Goal: Information Seeking & Learning: Compare options

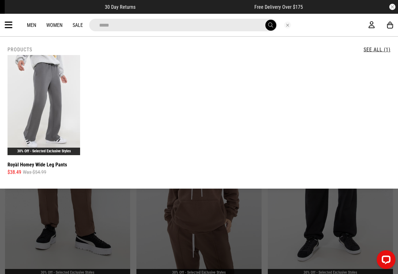
drag, startPoint x: 137, startPoint y: 27, endPoint x: 83, endPoint y: 28, distance: 54.8
click at [83, 28] on div "*****" at bounding box center [193, 25] width 350 height 13
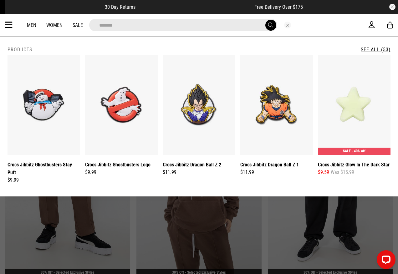
type input "*******"
click at [265, 20] on button "submit" at bounding box center [270, 25] width 11 height 11
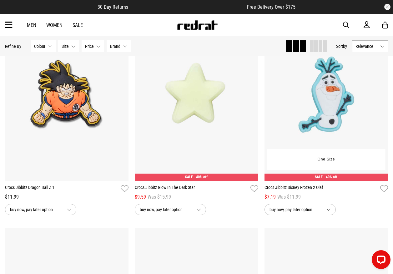
click at [287, 76] on img at bounding box center [327, 94] width 124 height 173
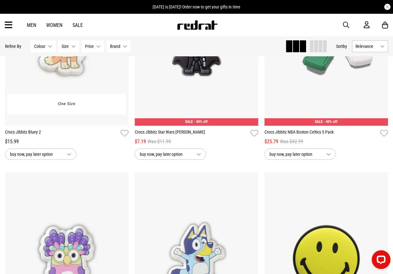
scroll to position [1259, 0]
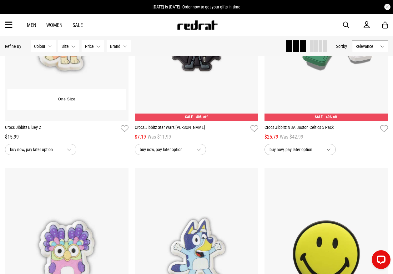
click at [109, 67] on img at bounding box center [67, 34] width 124 height 173
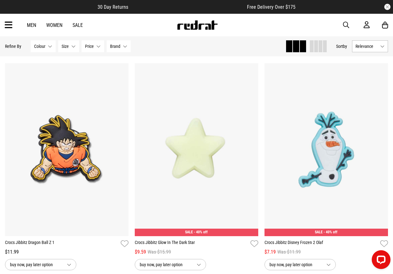
scroll to position [289, 0]
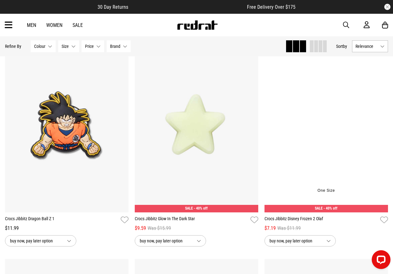
click at [297, 118] on img at bounding box center [327, 125] width 124 height 173
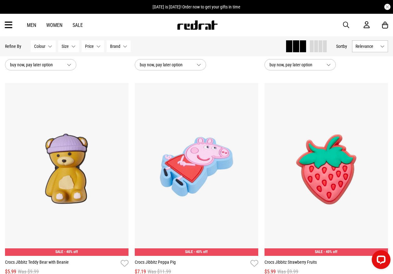
scroll to position [691, 0]
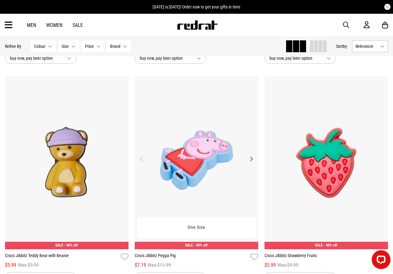
click at [214, 169] on img at bounding box center [197, 162] width 124 height 173
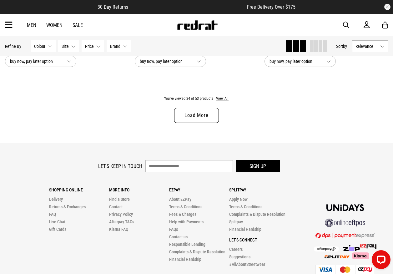
scroll to position [1817, 0]
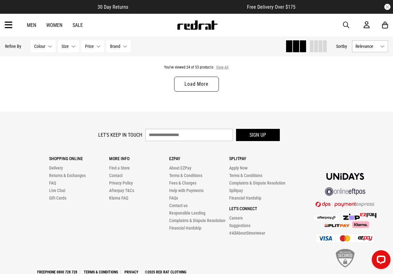
click at [220, 70] on button "View All" at bounding box center [222, 68] width 13 height 6
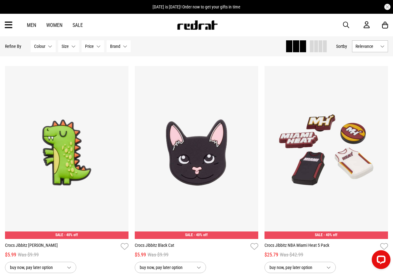
scroll to position [2505, 0]
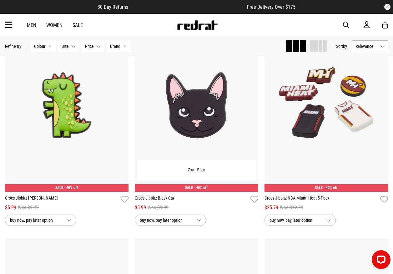
click at [204, 80] on img at bounding box center [197, 105] width 124 height 173
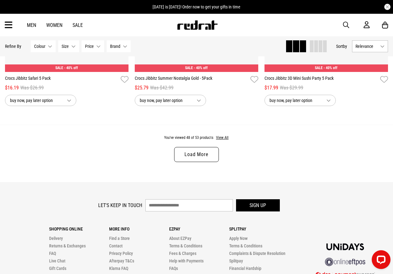
scroll to position [1782, 0]
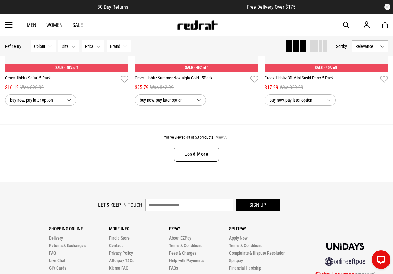
click at [218, 140] on button "View All" at bounding box center [222, 138] width 13 height 6
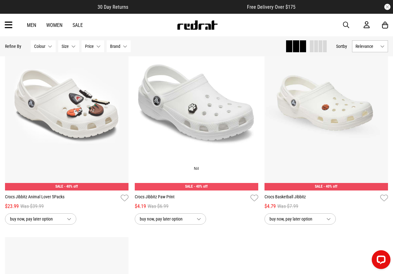
scroll to position [1876, 0]
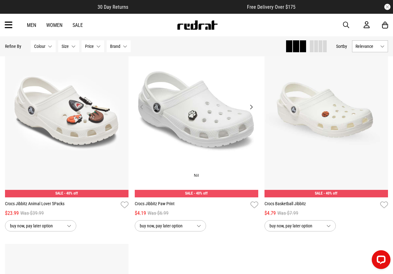
click at [205, 139] on img at bounding box center [197, 110] width 124 height 173
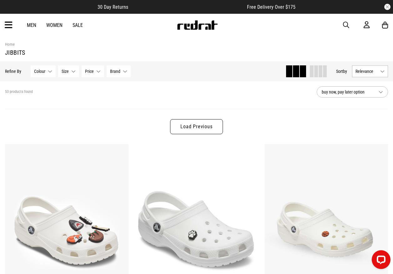
click at [191, 125] on link "Load Previous" at bounding box center [196, 126] width 53 height 15
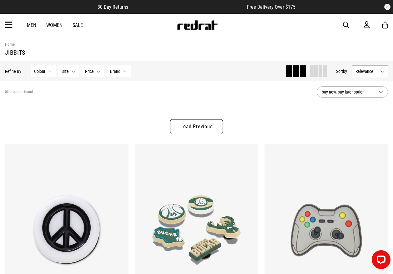
click at [191, 127] on link "Load Previous" at bounding box center [196, 126] width 53 height 15
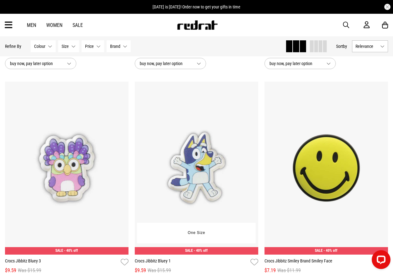
scroll to position [1345, 0]
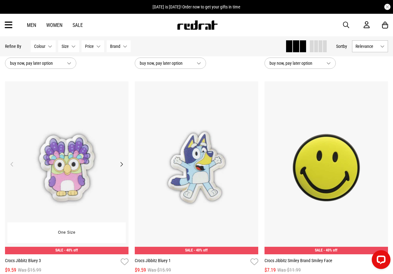
click at [67, 162] on img at bounding box center [67, 167] width 124 height 173
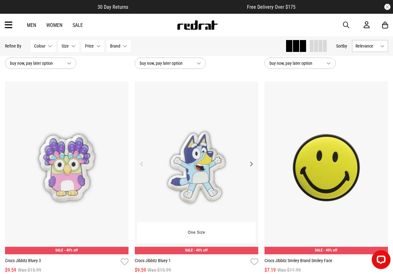
click at [192, 156] on img at bounding box center [197, 167] width 124 height 173
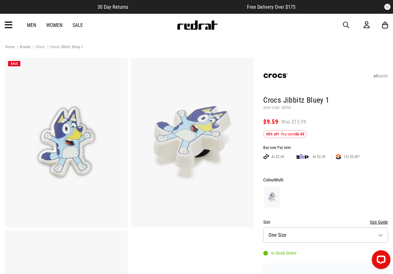
click at [348, 26] on span "button" at bounding box center [346, 25] width 6 height 8
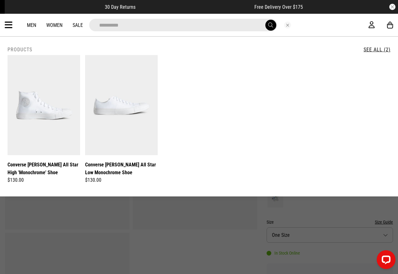
type input "**********"
click at [288, 26] on button "Close search" at bounding box center [287, 25] width 7 height 7
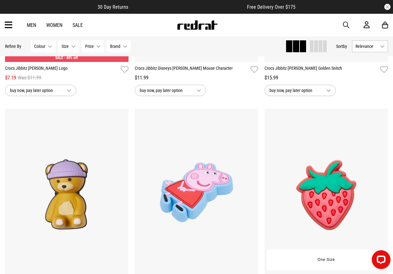
scroll to position [657, 0]
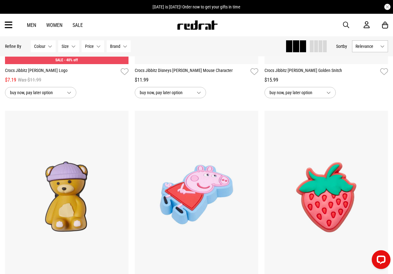
click at [345, 25] on span "button" at bounding box center [346, 25] width 6 height 8
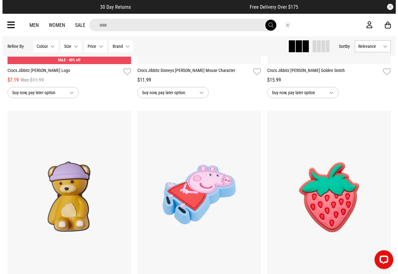
scroll to position [663, 0]
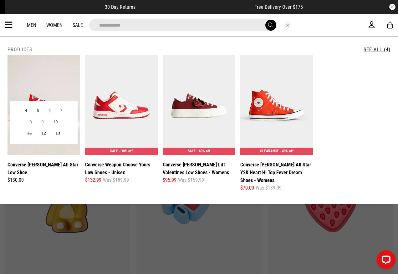
type input "**********"
click at [51, 88] on img at bounding box center [44, 105] width 73 height 100
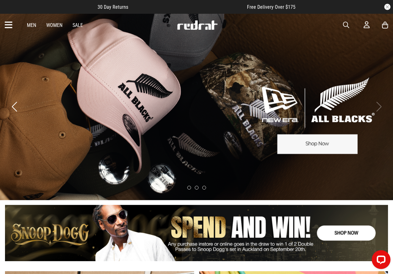
click at [343, 23] on span "button" at bounding box center [346, 25] width 6 height 8
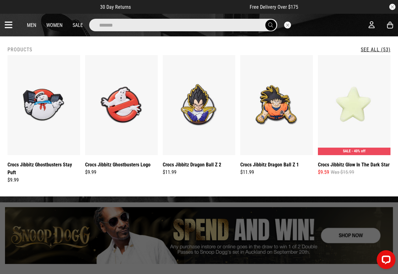
type input "*******"
click at [265, 20] on button "submit" at bounding box center [270, 25] width 11 height 11
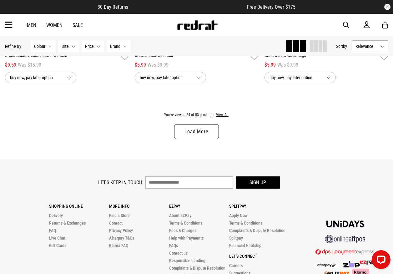
scroll to position [1783, 0]
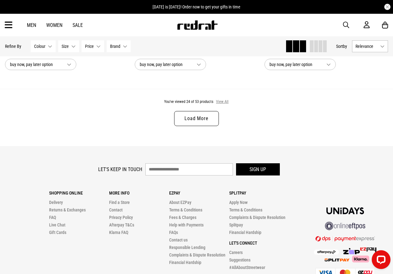
click at [220, 105] on button "View All" at bounding box center [222, 102] width 13 height 6
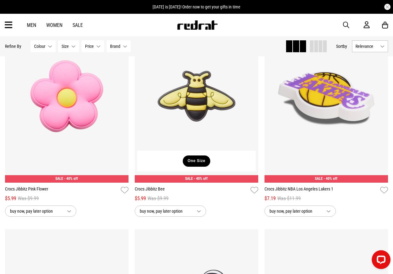
scroll to position [2064, 0]
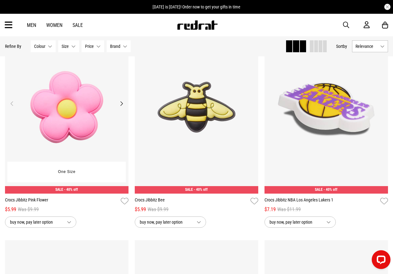
click at [106, 126] on img at bounding box center [67, 107] width 124 height 173
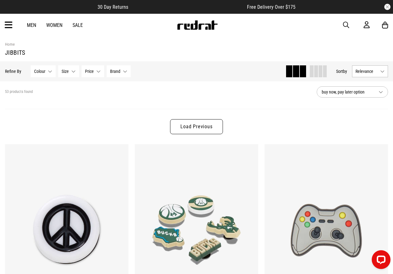
drag, startPoint x: 209, startPoint y: 124, endPoint x: 210, endPoint y: 128, distance: 3.6
click at [209, 124] on link "Load Previous" at bounding box center [196, 126] width 53 height 15
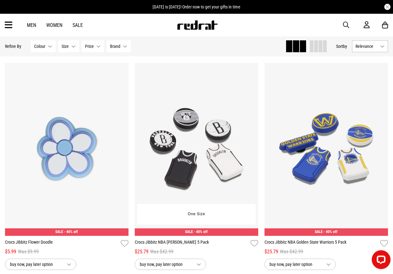
scroll to position [938, 0]
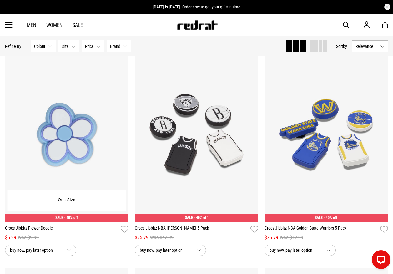
click at [112, 164] on img at bounding box center [67, 135] width 124 height 173
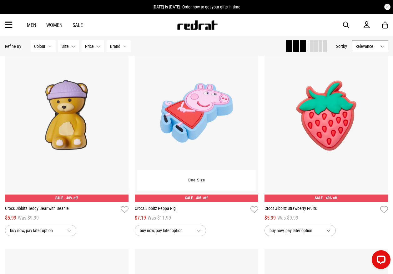
scroll to position [688, 0]
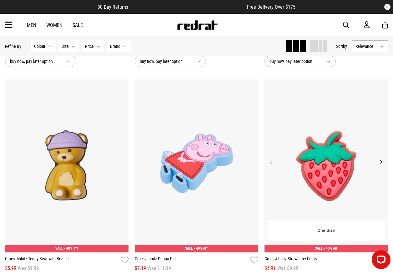
click at [276, 125] on img at bounding box center [327, 165] width 124 height 173
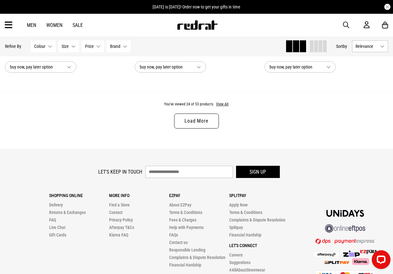
scroll to position [1783, 0]
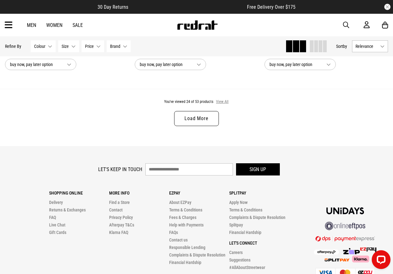
click at [218, 102] on button "View All" at bounding box center [222, 102] width 13 height 6
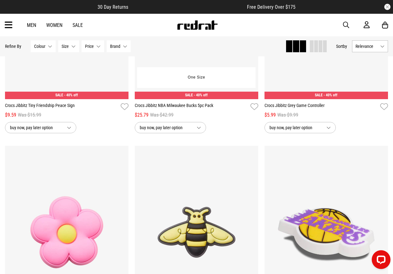
scroll to position [2033, 0]
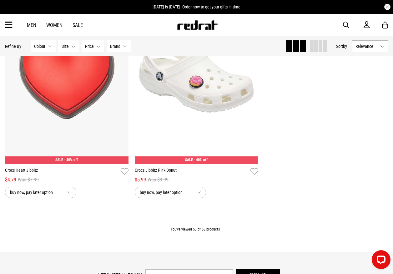
scroll to position [3847, 0]
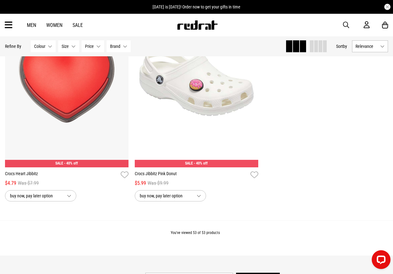
click at [203, 112] on div "Nil" at bounding box center [197, 80] width 124 height 173
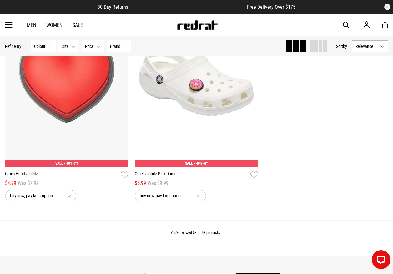
click at [346, 22] on span "button" at bounding box center [346, 25] width 6 height 8
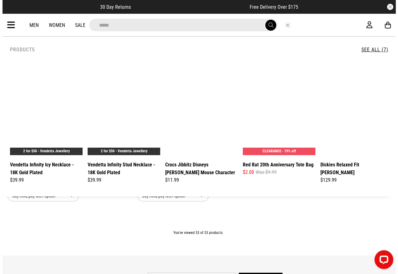
scroll to position [3886, 0]
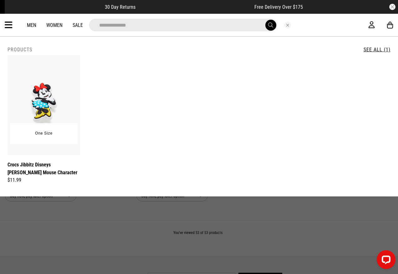
type input "**********"
click at [46, 115] on img at bounding box center [44, 105] width 73 height 100
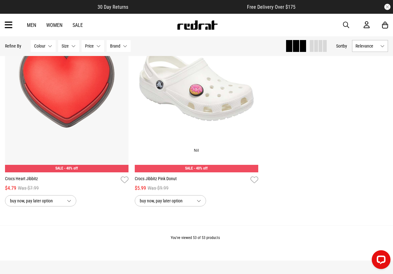
click at [182, 143] on div "Nil" at bounding box center [196, 150] width 119 height 21
click at [184, 129] on img at bounding box center [197, 85] width 124 height 173
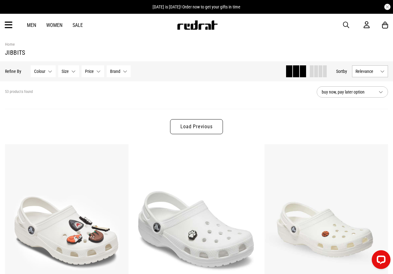
click at [199, 124] on link "Load Previous" at bounding box center [196, 126] width 53 height 15
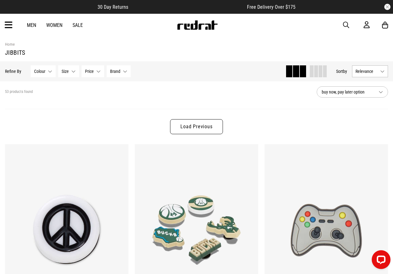
click at [200, 134] on link "Load Previous" at bounding box center [196, 126] width 53 height 15
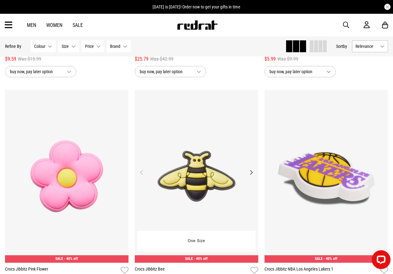
scroll to position [2002, 0]
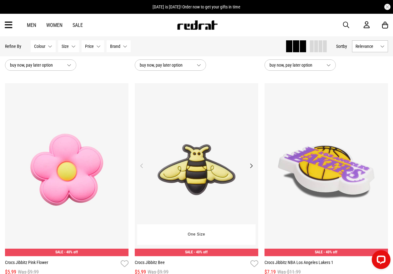
click at [216, 178] on img at bounding box center [197, 169] width 124 height 173
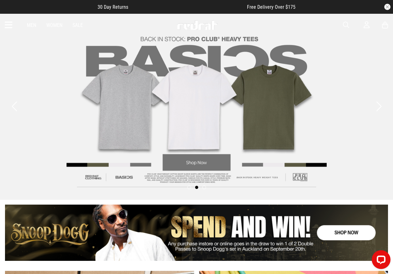
click at [343, 23] on span "button" at bounding box center [346, 25] width 6 height 8
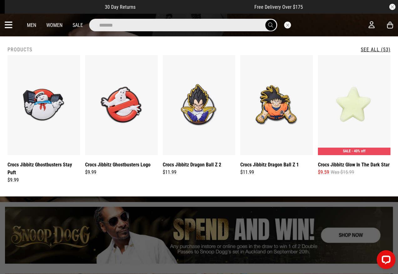
type input "*******"
click at [265, 20] on button "submit" at bounding box center [270, 25] width 11 height 11
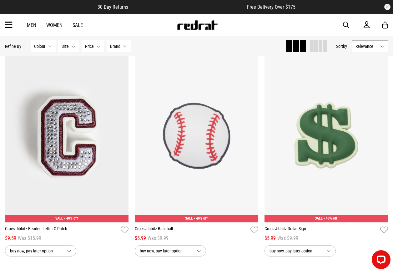
scroll to position [1595, 0]
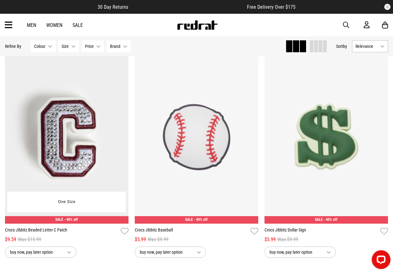
click at [105, 172] on img at bounding box center [67, 137] width 124 height 173
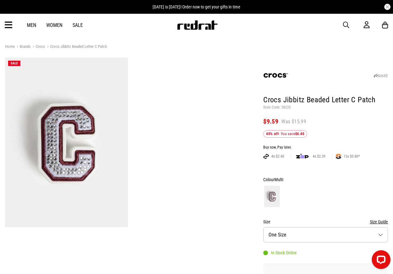
click at [347, 24] on span "button" at bounding box center [346, 25] width 6 height 8
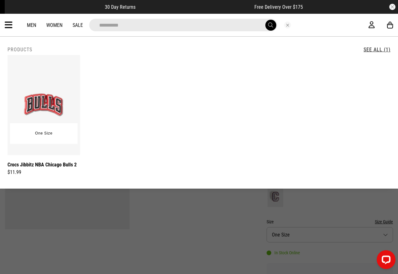
type input "**********"
click at [60, 99] on img at bounding box center [44, 105] width 73 height 100
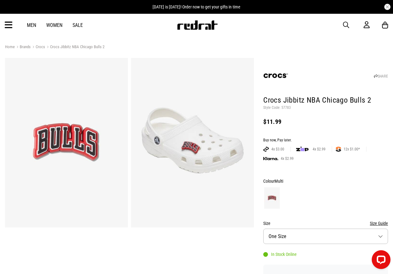
click at [347, 29] on div "Men Women Sale Sign in New Back Footwear Back Mens Back Womens Back Youth & Kid…" at bounding box center [196, 25] width 393 height 23
click at [347, 26] on span "button" at bounding box center [346, 25] width 6 height 8
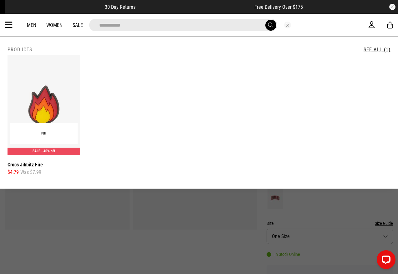
type input "**********"
click at [47, 98] on img at bounding box center [44, 105] width 73 height 100
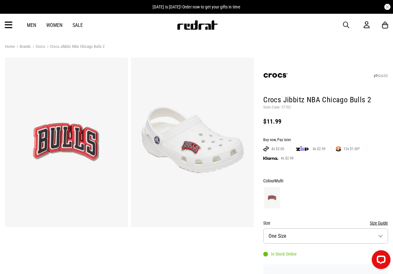
click at [348, 24] on span "button" at bounding box center [346, 25] width 6 height 8
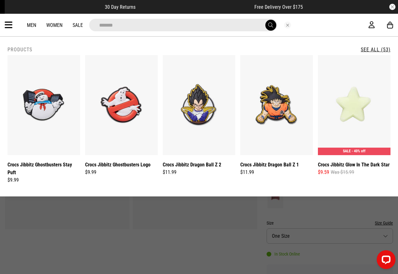
type input "*******"
click at [265, 20] on button "submit" at bounding box center [270, 25] width 11 height 11
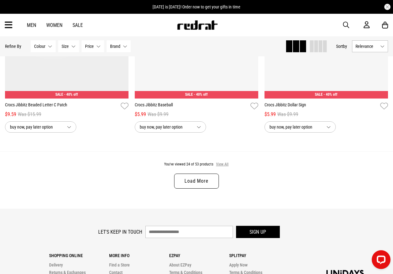
click at [223, 167] on button "View All" at bounding box center [222, 165] width 13 height 6
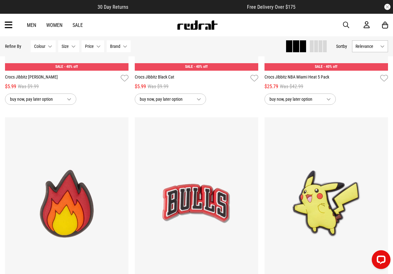
scroll to position [2690, 0]
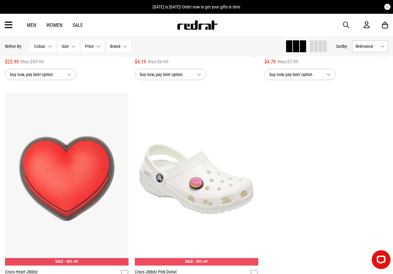
scroll to position [3753, 0]
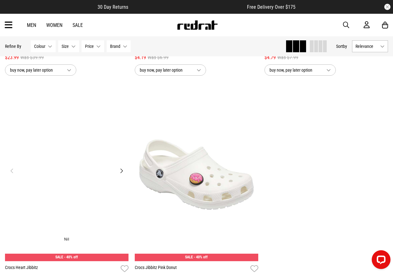
click at [87, 139] on img at bounding box center [67, 174] width 124 height 173
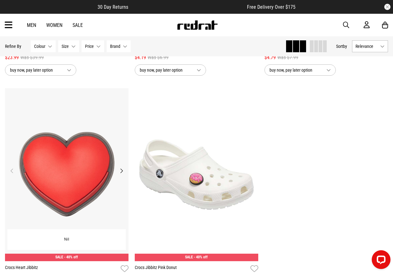
click at [87, 139] on img at bounding box center [67, 174] width 124 height 173
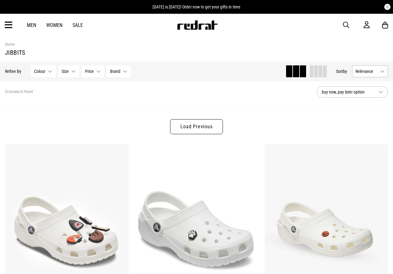
click at [350, 223] on img at bounding box center [327, 230] width 124 height 173
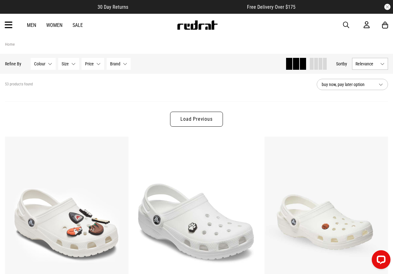
click at [208, 119] on link "Load Previous" at bounding box center [196, 119] width 53 height 15
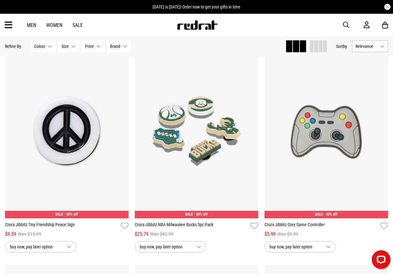
scroll to position [94, 0]
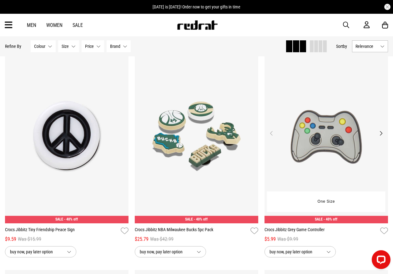
click at [299, 176] on img at bounding box center [327, 136] width 124 height 173
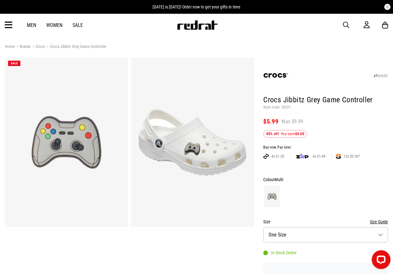
click at [346, 26] on span "button" at bounding box center [346, 25] width 6 height 8
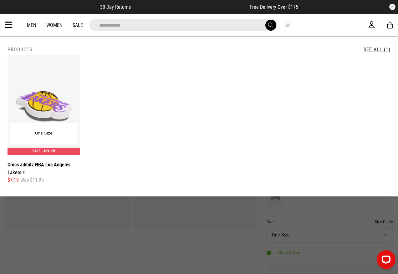
type input "**********"
click at [33, 114] on img at bounding box center [44, 105] width 73 height 100
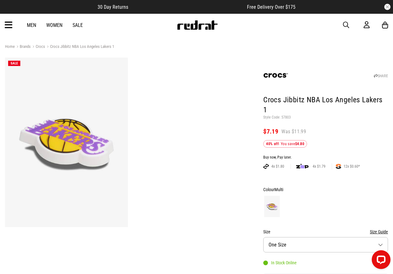
click at [346, 23] on span "button" at bounding box center [346, 25] width 6 height 8
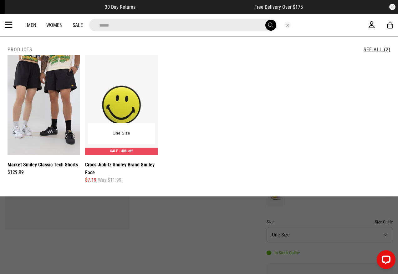
type input "*****"
click at [114, 89] on img at bounding box center [121, 105] width 73 height 100
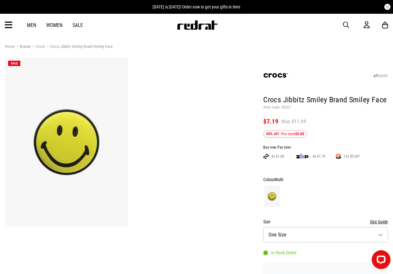
click at [345, 25] on span "button" at bounding box center [346, 25] width 6 height 8
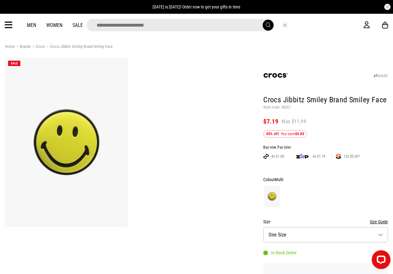
type input "*"
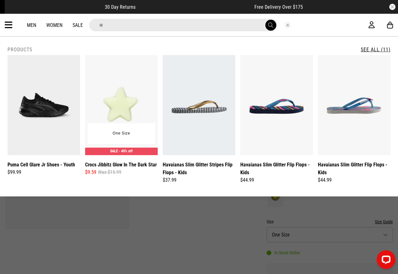
type input "**"
click at [119, 116] on img at bounding box center [121, 105] width 73 height 100
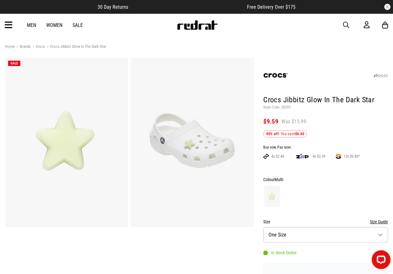
drag, startPoint x: 346, startPoint y: 24, endPoint x: 343, endPoint y: 23, distance: 3.6
click at [346, 24] on span "button" at bounding box center [346, 25] width 6 height 8
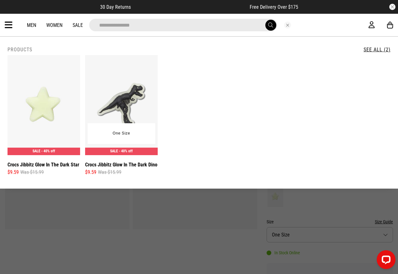
type input "**********"
click at [107, 75] on img at bounding box center [121, 105] width 73 height 100
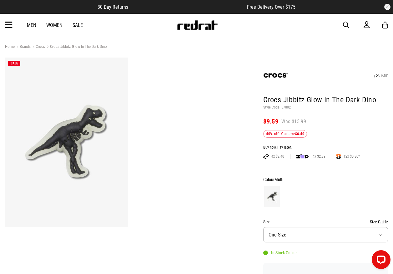
click at [346, 23] on span "button" at bounding box center [346, 25] width 6 height 8
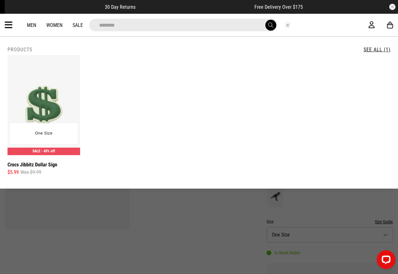
type input "********"
click at [64, 103] on img at bounding box center [44, 105] width 73 height 100
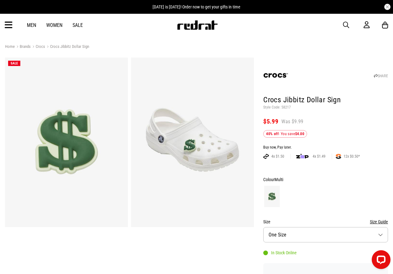
click at [343, 23] on span "button" at bounding box center [346, 25] width 6 height 8
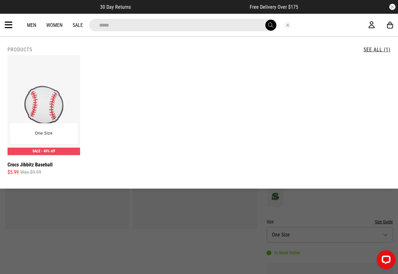
type input "*****"
click at [33, 96] on img at bounding box center [44, 105] width 73 height 100
click at [35, 95] on img at bounding box center [44, 105] width 73 height 100
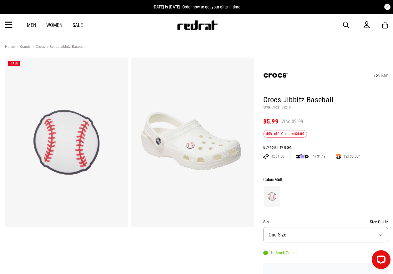
click at [347, 23] on span "button" at bounding box center [346, 25] width 6 height 8
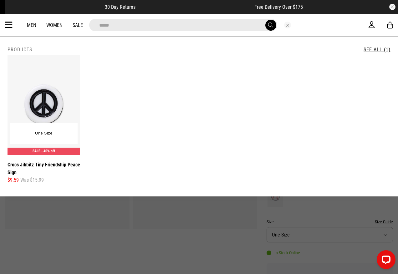
type input "*****"
click at [49, 97] on img at bounding box center [44, 105] width 73 height 100
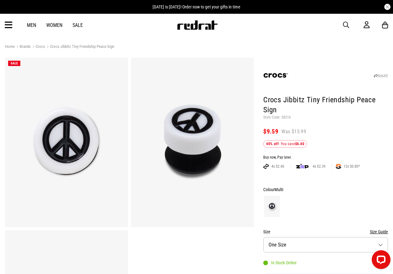
click at [348, 26] on span "button" at bounding box center [346, 25] width 6 height 8
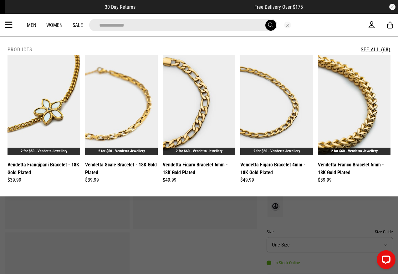
type input "**********"
click at [371, 47] on link "See All (68)" at bounding box center [376, 50] width 30 height 6
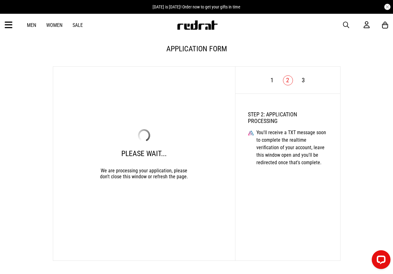
scroll to position [31, 0]
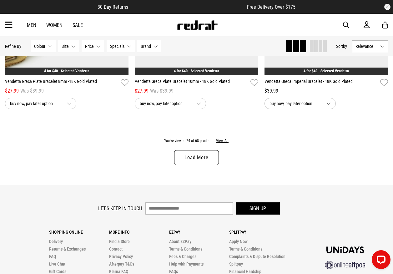
scroll to position [1751, 0]
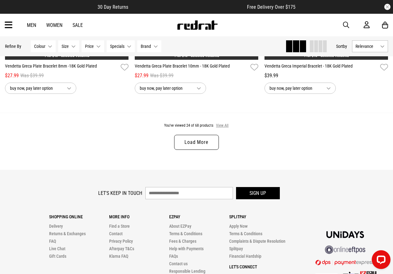
click at [221, 128] on button "View All" at bounding box center [222, 126] width 13 height 6
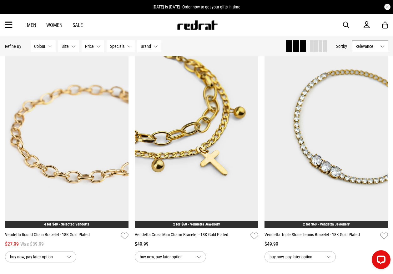
scroll to position [2040, 0]
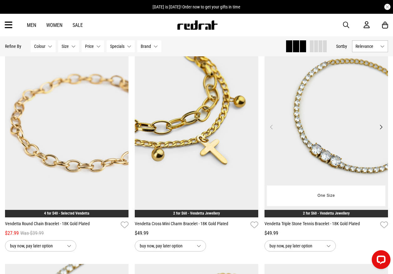
click at [381, 129] on button "Next" at bounding box center [381, 127] width 8 height 8
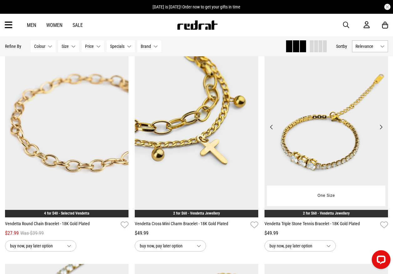
click at [380, 129] on button "Next" at bounding box center [381, 127] width 8 height 8
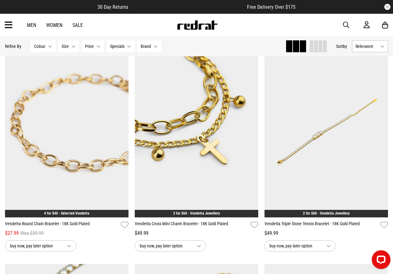
click at [347, 25] on span "button" at bounding box center [346, 25] width 6 height 8
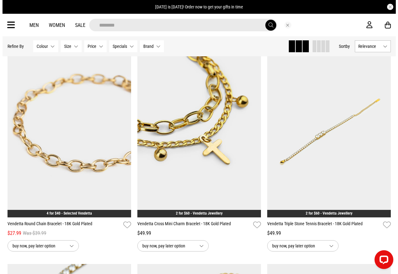
scroll to position [2058, 0]
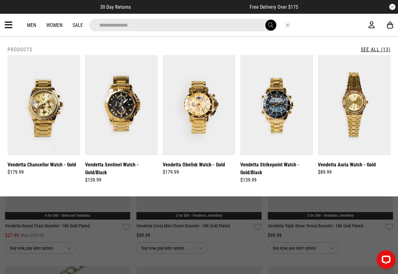
type input "**********"
click at [378, 50] on link "See All (13)" at bounding box center [376, 50] width 30 height 6
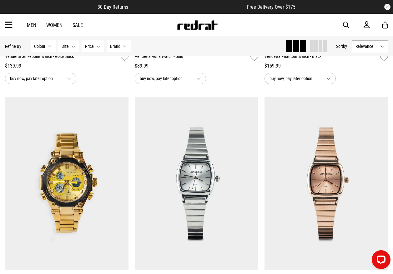
scroll to position [469, 0]
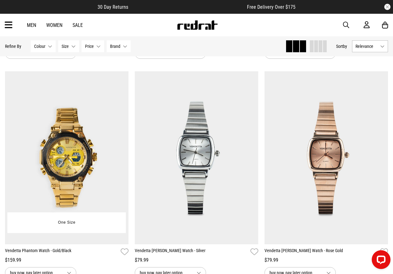
click at [109, 184] on img at bounding box center [67, 157] width 124 height 173
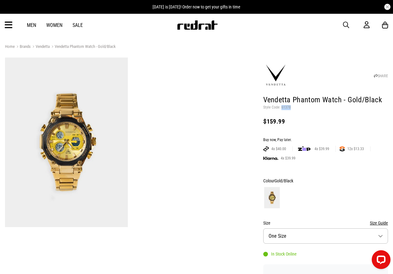
drag, startPoint x: 281, startPoint y: 106, endPoint x: 291, endPoint y: 107, distance: 10.7
click at [291, 107] on p "Style Code: 61378" at bounding box center [325, 107] width 125 height 5
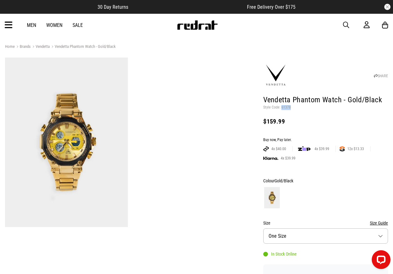
copy p "61378"
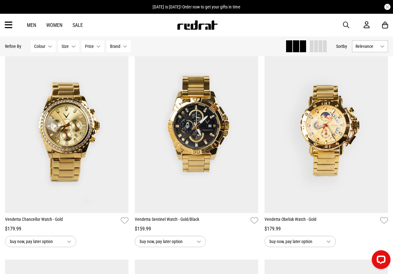
scroll to position [70, 0]
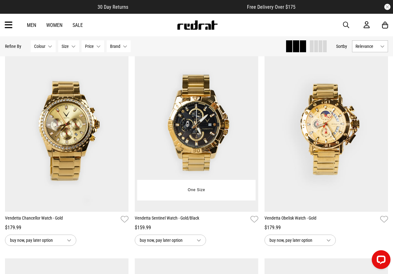
click at [208, 134] on img at bounding box center [197, 125] width 124 height 173
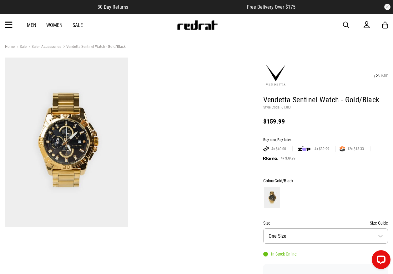
click at [343, 24] on span "button" at bounding box center [346, 25] width 6 height 8
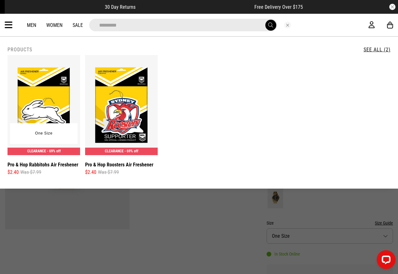
type input "*********"
click at [41, 105] on img at bounding box center [44, 105] width 73 height 100
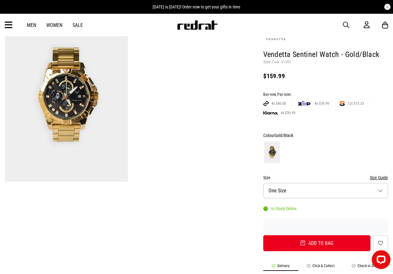
scroll to position [31, 0]
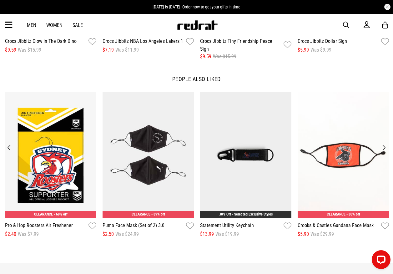
scroll to position [657, 0]
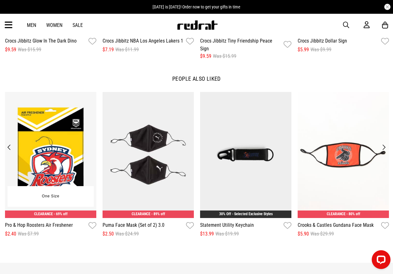
click at [40, 93] on img at bounding box center [50, 155] width 91 height 126
click at [41, 93] on img at bounding box center [50, 155] width 91 height 126
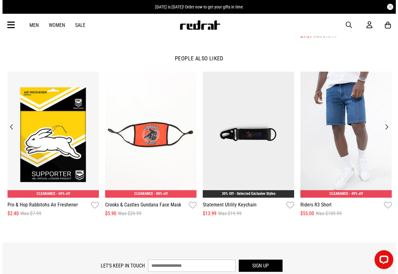
scroll to position [688, 0]
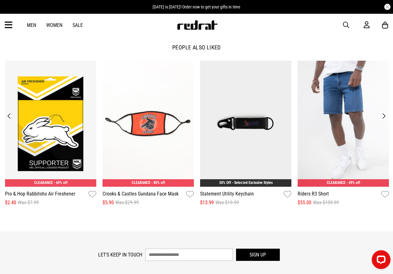
click at [384, 112] on button "Next" at bounding box center [384, 116] width 8 height 9
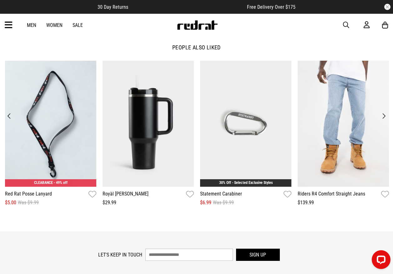
click at [384, 112] on button "Next" at bounding box center [384, 116] width 8 height 9
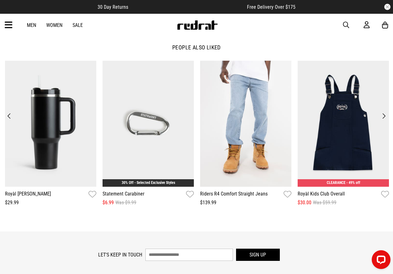
click at [344, 24] on span "button" at bounding box center [346, 25] width 6 height 8
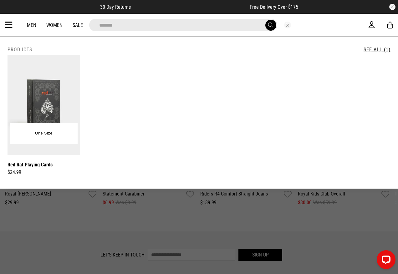
type input "*******"
click at [73, 94] on img at bounding box center [44, 105] width 73 height 100
